Goal: Task Accomplishment & Management: Manage account settings

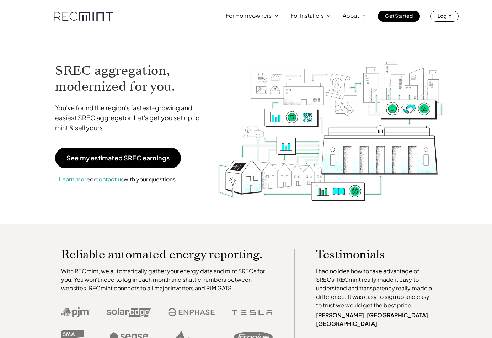
click at [441, 12] on p "Log In" at bounding box center [445, 16] width 14 height 10
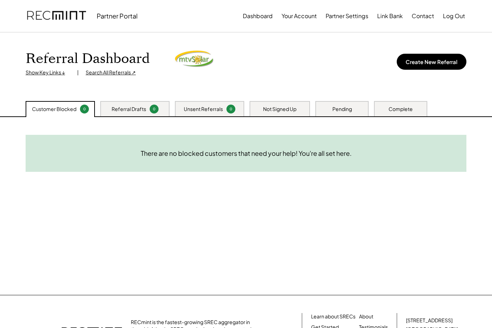
click at [259, 175] on div "Need System Details These customers need your help with completing the system d…" at bounding box center [245, 206] width 455 height 178
click at [126, 111] on div "Referral Drafts" at bounding box center [129, 109] width 35 height 7
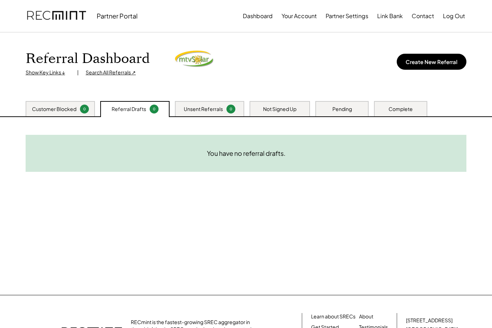
click at [200, 106] on div "Unsent Referrals" at bounding box center [203, 109] width 39 height 7
click at [54, 102] on div "Customer Blocked 0" at bounding box center [60, 108] width 69 height 15
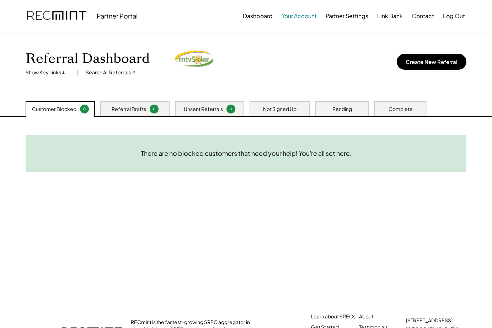
click at [307, 17] on button "Your Account" at bounding box center [299, 16] width 35 height 14
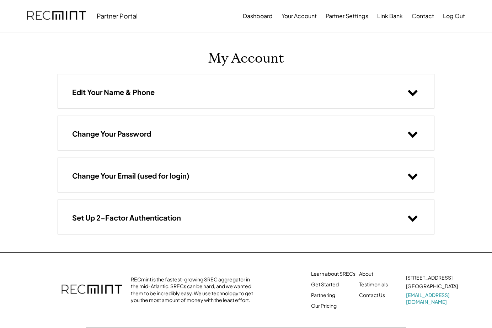
click at [189, 90] on div "Edit Your Name & Phone" at bounding box center [246, 91] width 376 height 34
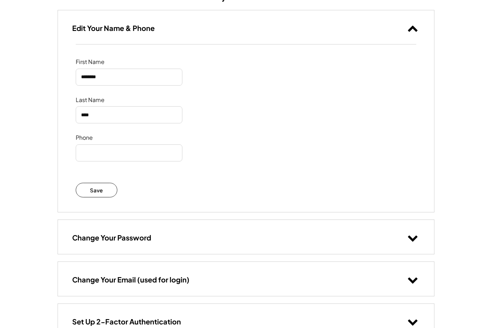
scroll to position [190, 0]
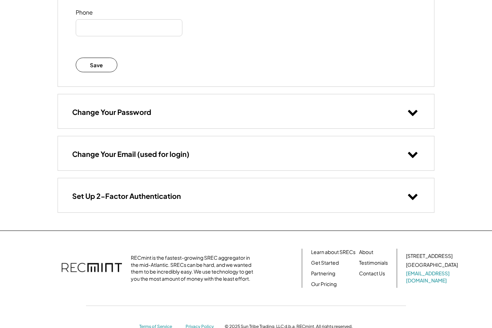
click at [188, 119] on div "Change Your Password" at bounding box center [246, 111] width 376 height 34
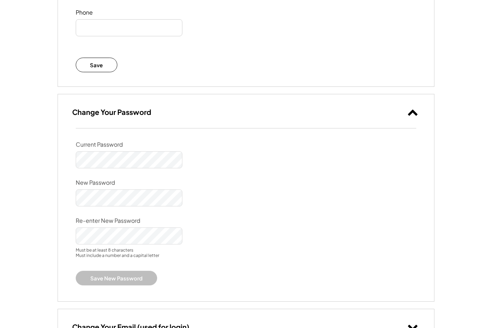
scroll to position [380, 0]
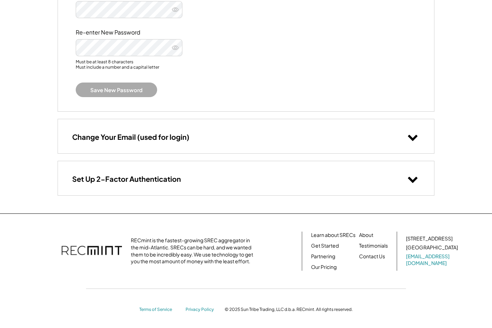
click at [176, 132] on h3 "Change Your Email (used for login)" at bounding box center [130, 136] width 117 height 9
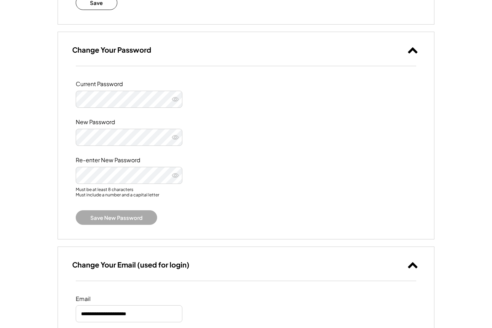
scroll to position [0, 0]
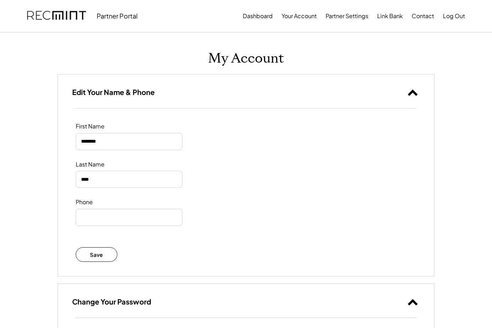
click at [346, 20] on button "Partner Settings" at bounding box center [347, 16] width 43 height 14
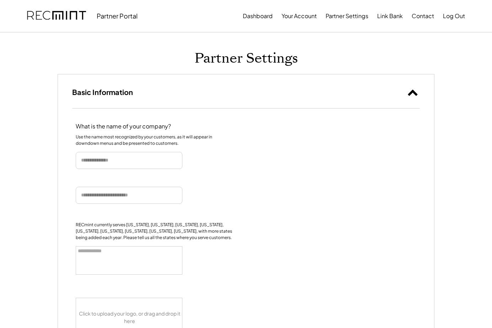
select select
type input "**********"
select select "**********"
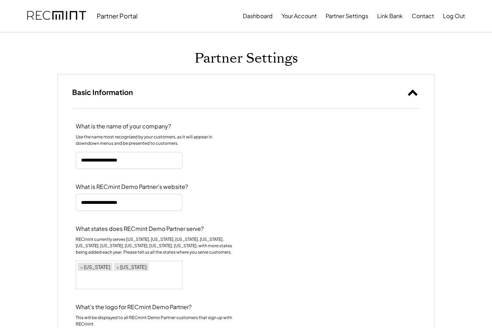
scroll to position [139, 0]
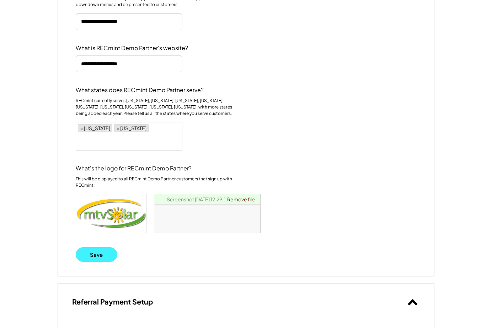
click at [98, 254] on button "Save" at bounding box center [97, 254] width 42 height 15
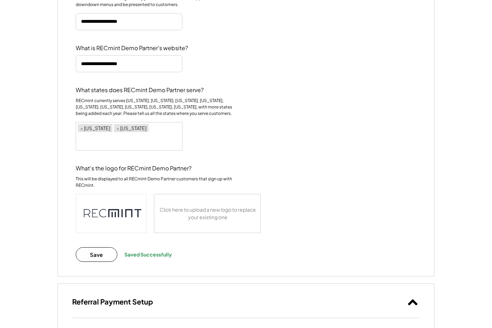
scroll to position [0, 0]
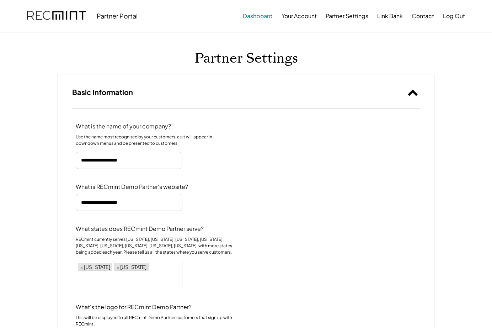
click at [246, 23] on button "Dashboard" at bounding box center [258, 16] width 30 height 14
click at [249, 16] on button "Dashboard" at bounding box center [258, 16] width 30 height 14
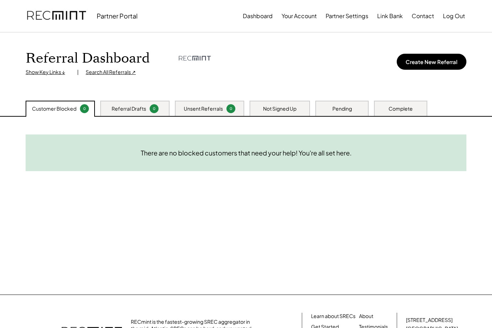
click at [264, 111] on div "Not Signed Up" at bounding box center [279, 108] width 33 height 7
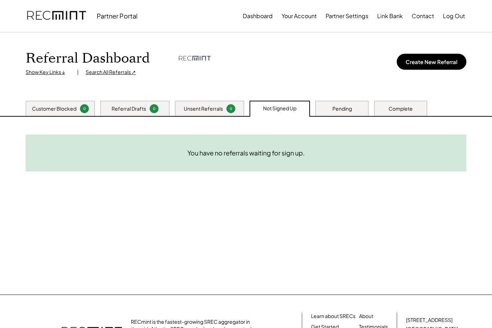
click at [335, 111] on div "Pending" at bounding box center [343, 108] width 20 height 7
drag, startPoint x: 390, startPoint y: 110, endPoint x: 190, endPoint y: 108, distance: 199.6
click at [390, 110] on div "Complete" at bounding box center [401, 108] width 24 height 7
click at [115, 104] on div "Referral Drafts 0" at bounding box center [134, 108] width 69 height 15
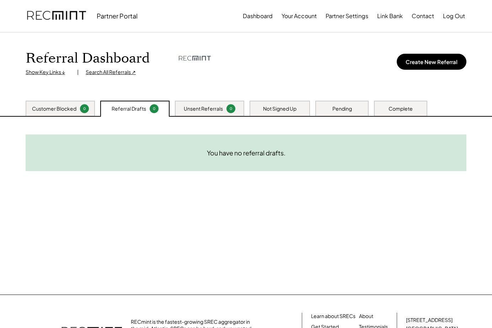
click at [444, 65] on button "Create New Referral" at bounding box center [432, 62] width 70 height 16
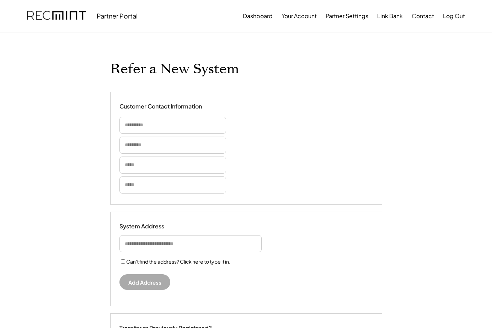
select select "**********"
